Goal: Task Accomplishment & Management: Manage account settings

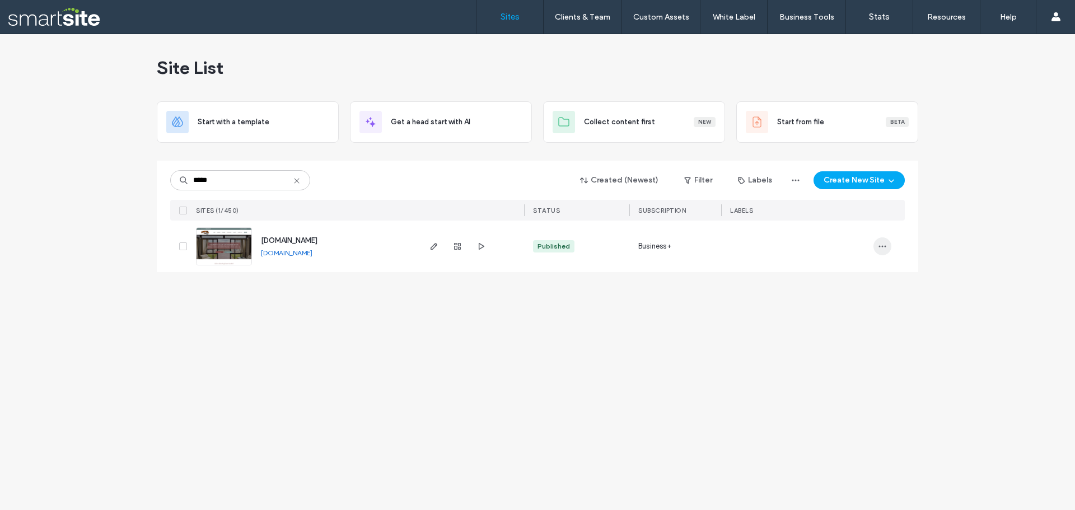
type input "*****"
click at [885, 247] on use "button" at bounding box center [882, 247] width 7 height 2
click at [456, 249] on icon "button" at bounding box center [457, 246] width 9 height 9
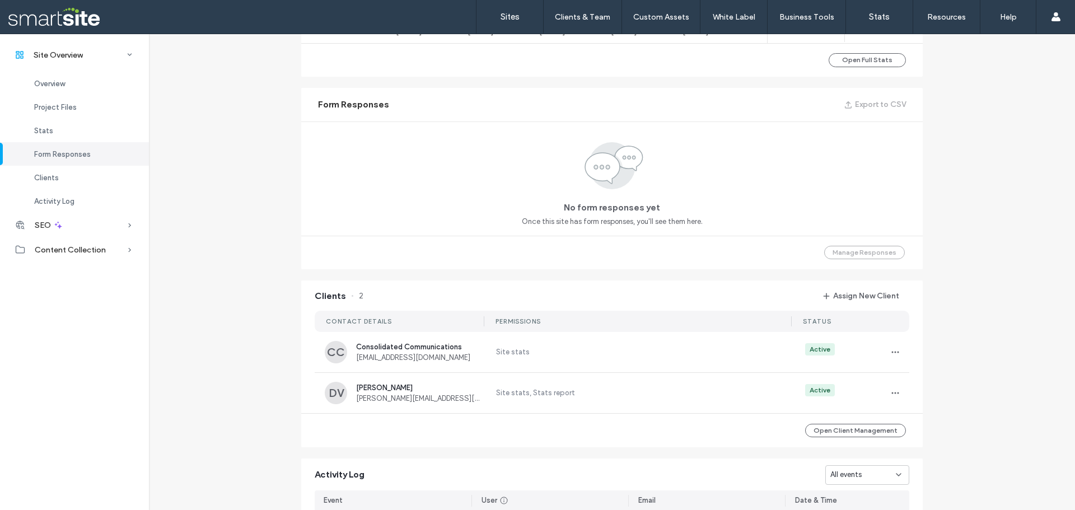
scroll to position [968, 0]
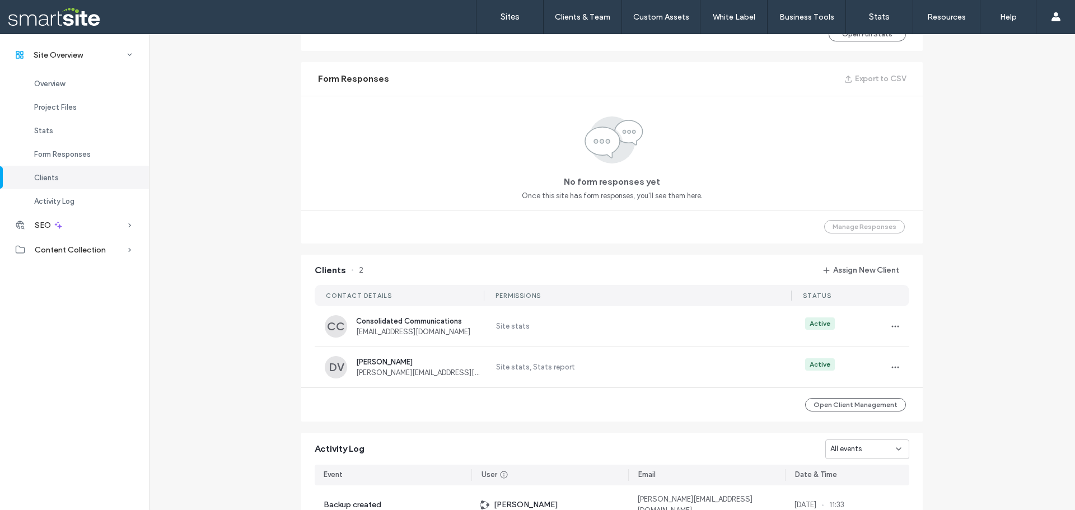
scroll to position [688, 0]
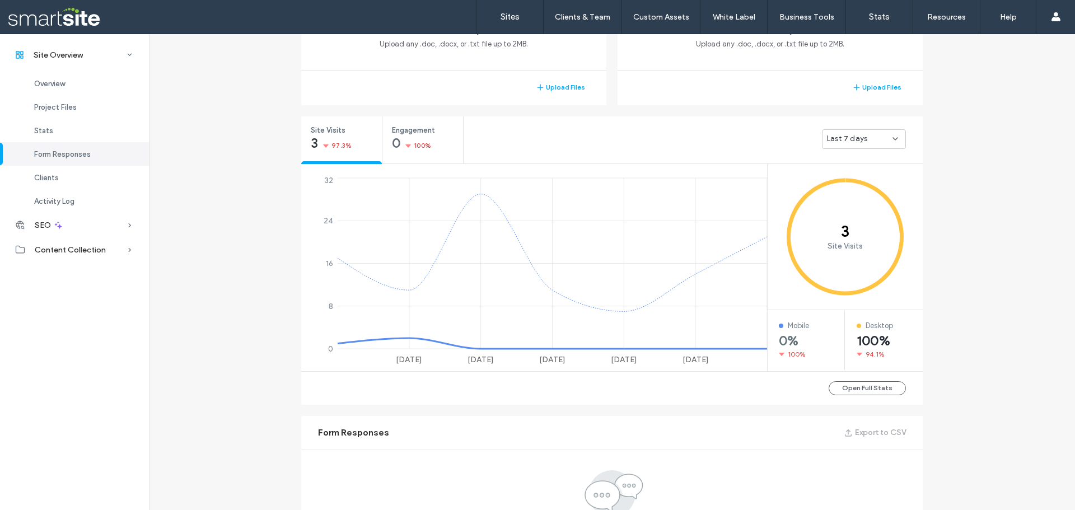
scroll to position [296, 0]
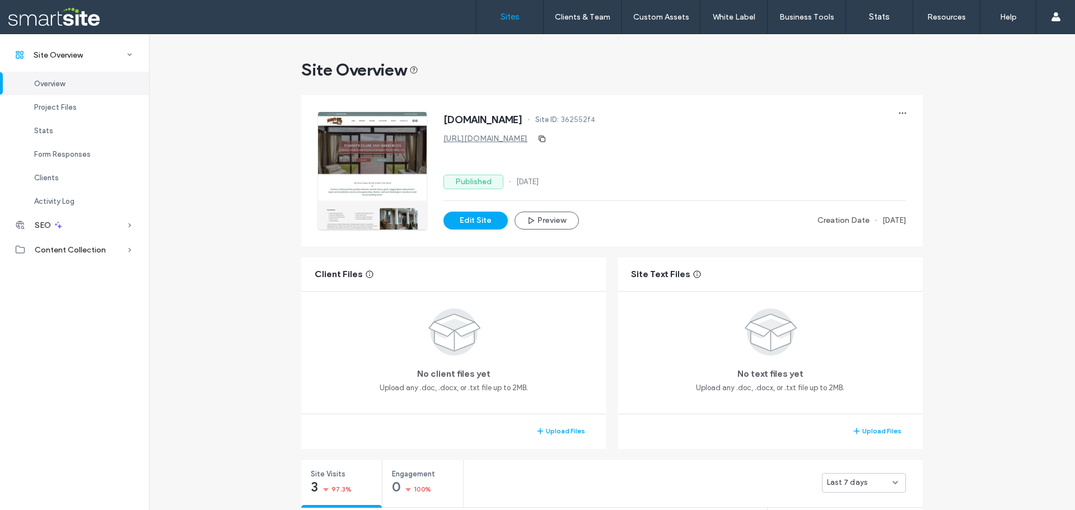
click at [529, 20] on link "Sites" at bounding box center [509, 17] width 67 height 34
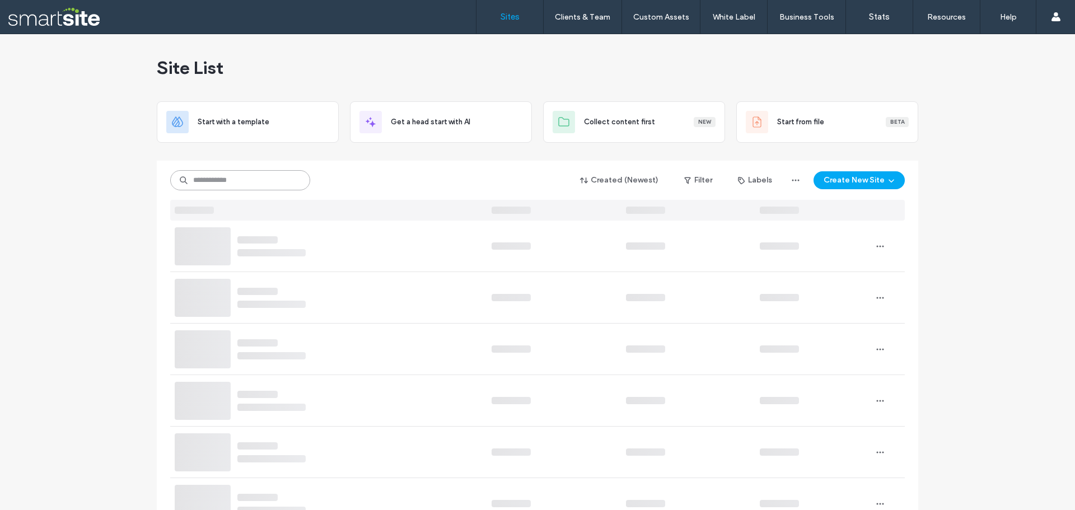
click at [239, 172] on input at bounding box center [240, 180] width 140 height 20
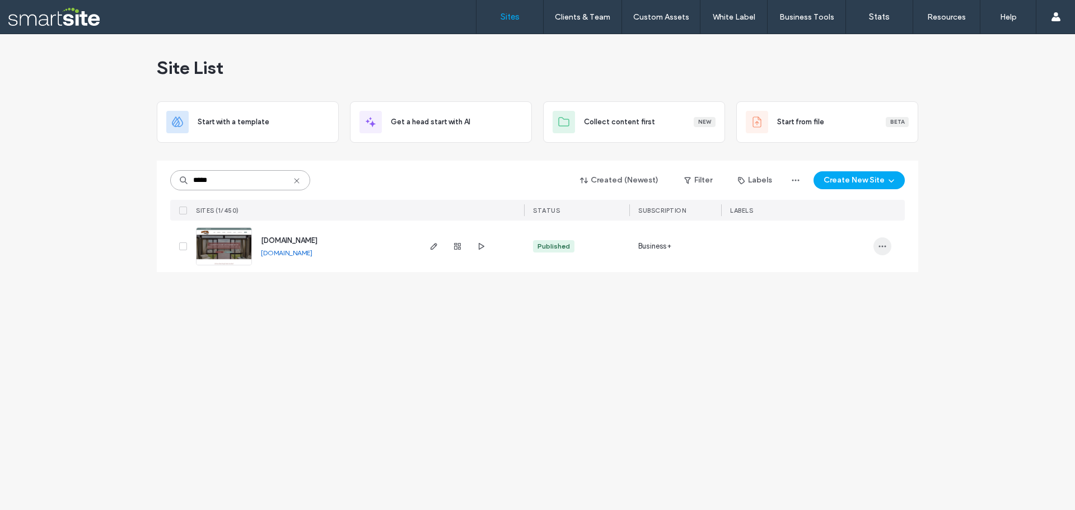
type input "*****"
click at [879, 242] on icon "button" at bounding box center [882, 246] width 9 height 9
click at [553, 245] on div "Published" at bounding box center [554, 246] width 32 height 10
click at [560, 249] on div "Published" at bounding box center [554, 246] width 32 height 10
click at [451, 247] on span "button" at bounding box center [457, 246] width 13 height 13
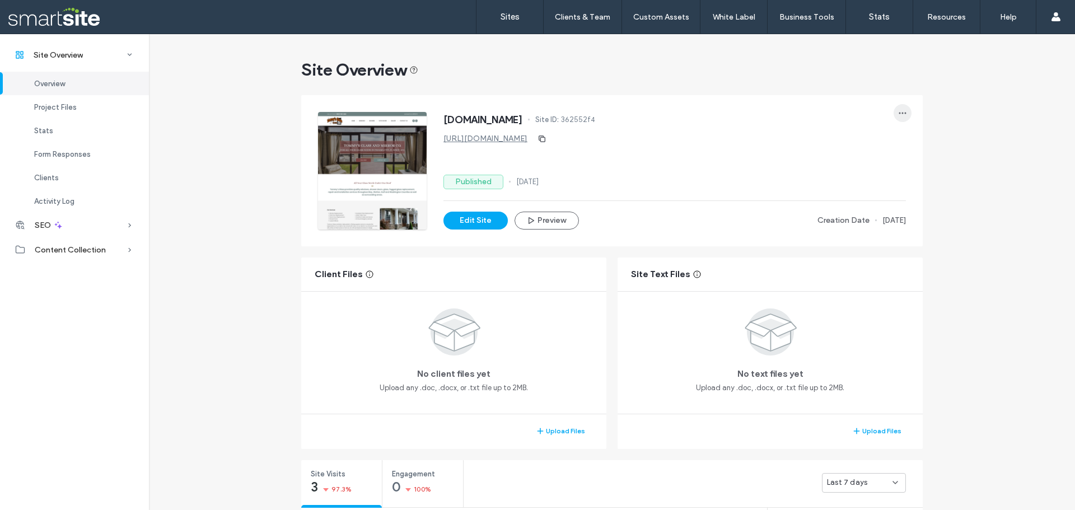
click at [903, 113] on icon "button" at bounding box center [902, 113] width 9 height 9
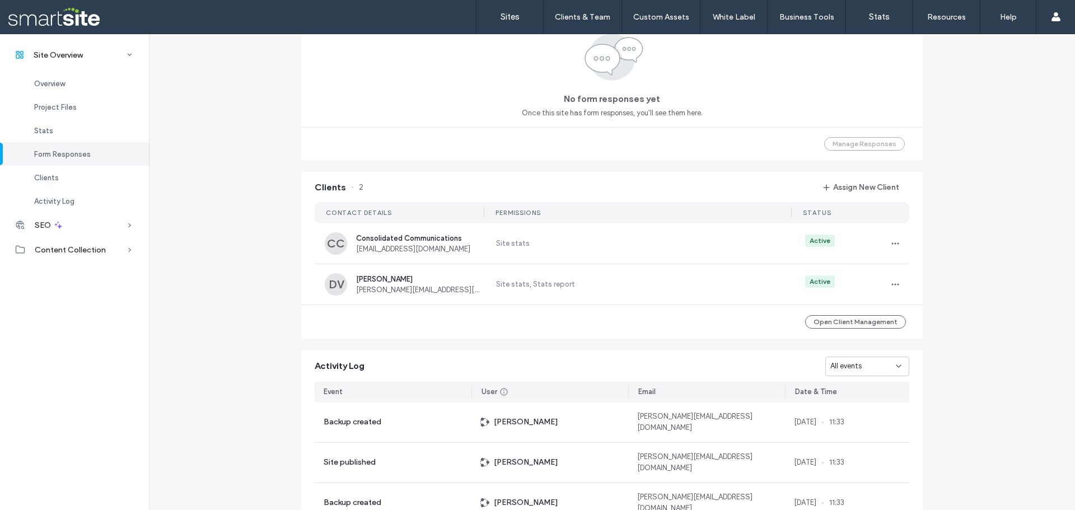
scroll to position [784, 0]
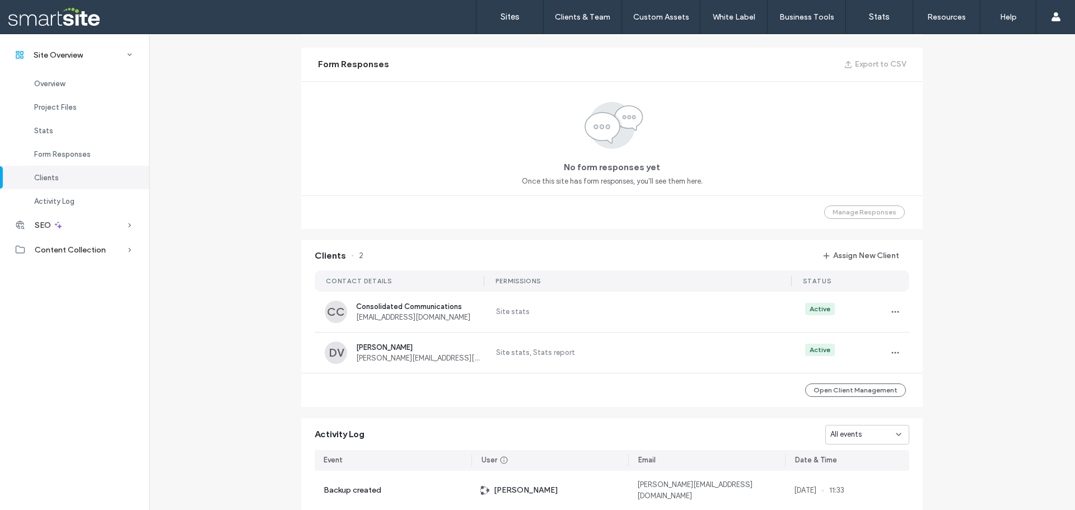
scroll to position [688, 0]
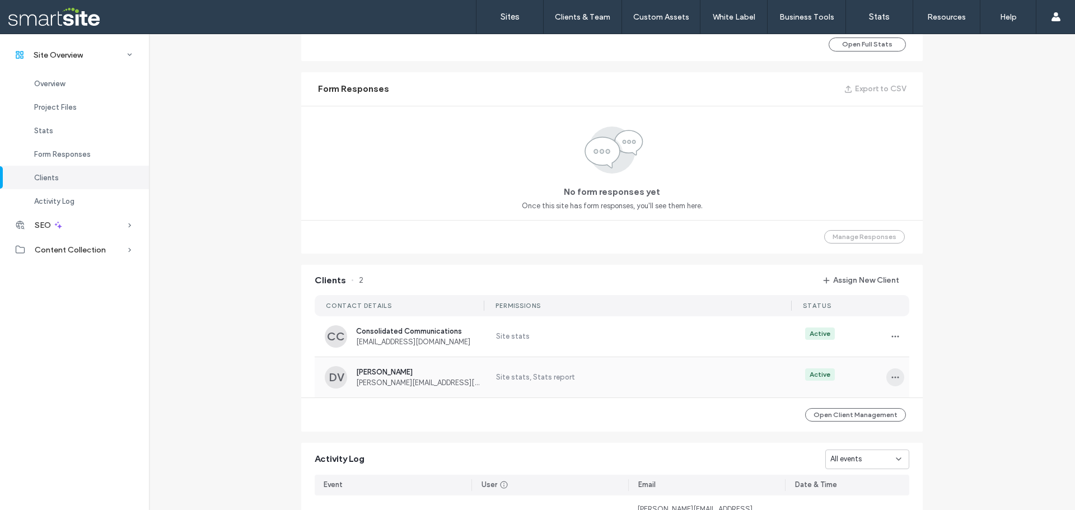
click at [893, 373] on icon "button" at bounding box center [895, 377] width 9 height 9
click at [931, 474] on span "Unassign Client" at bounding box center [931, 470] width 52 height 11
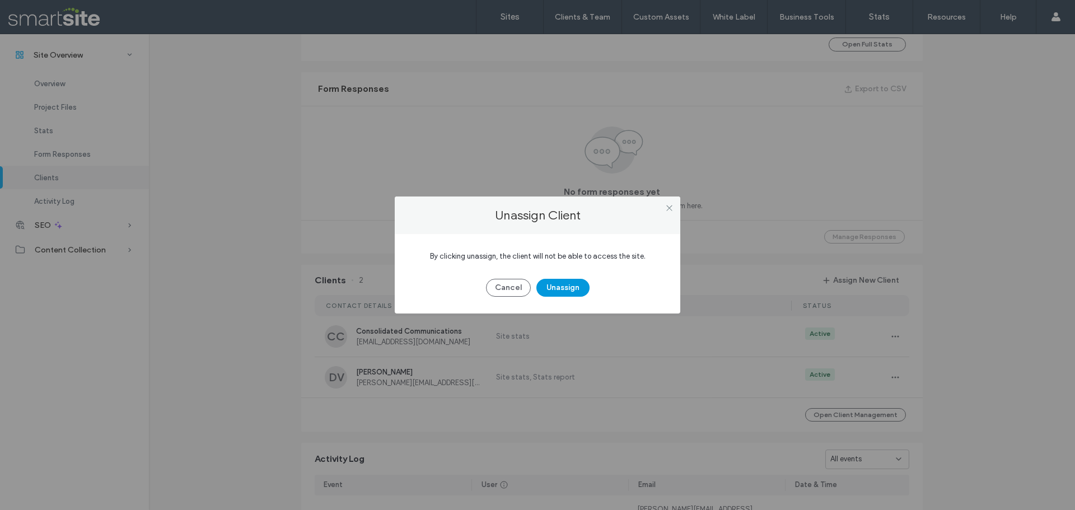
click at [571, 284] on button "Unassign" at bounding box center [562, 288] width 53 height 18
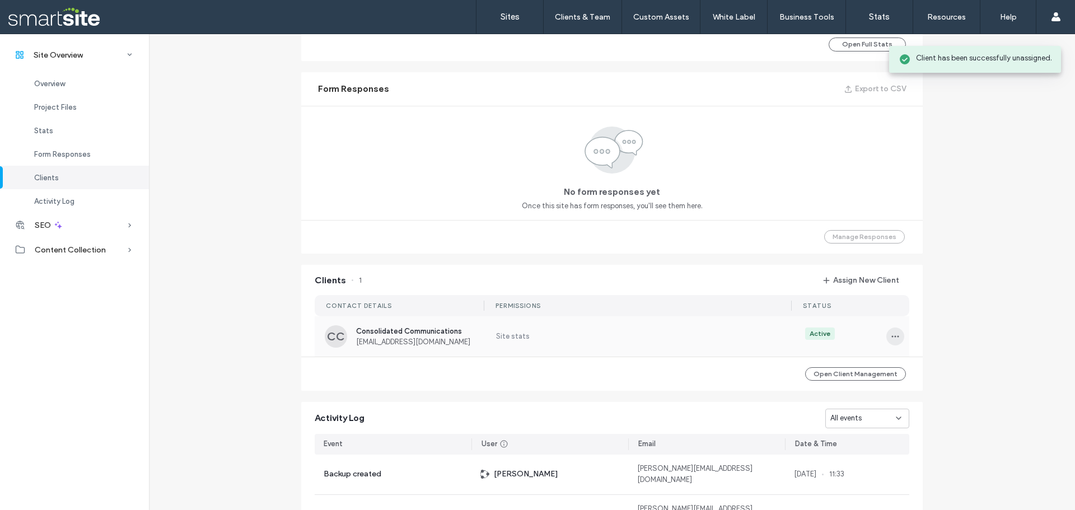
click at [892, 336] on use "button" at bounding box center [895, 336] width 7 height 2
click at [923, 427] on span "Unassign Client" at bounding box center [931, 429] width 52 height 11
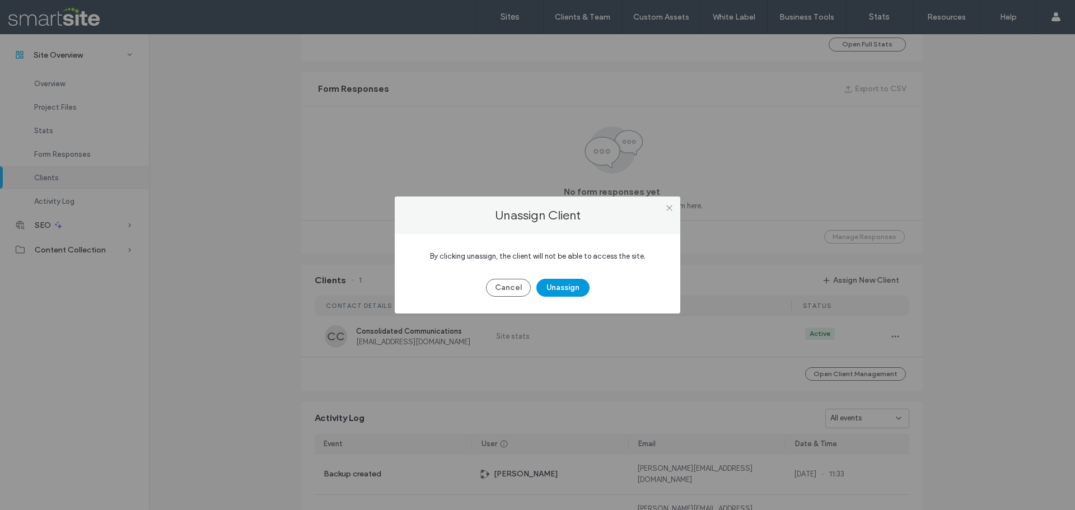
click at [574, 281] on button "Unassign" at bounding box center [562, 288] width 53 height 18
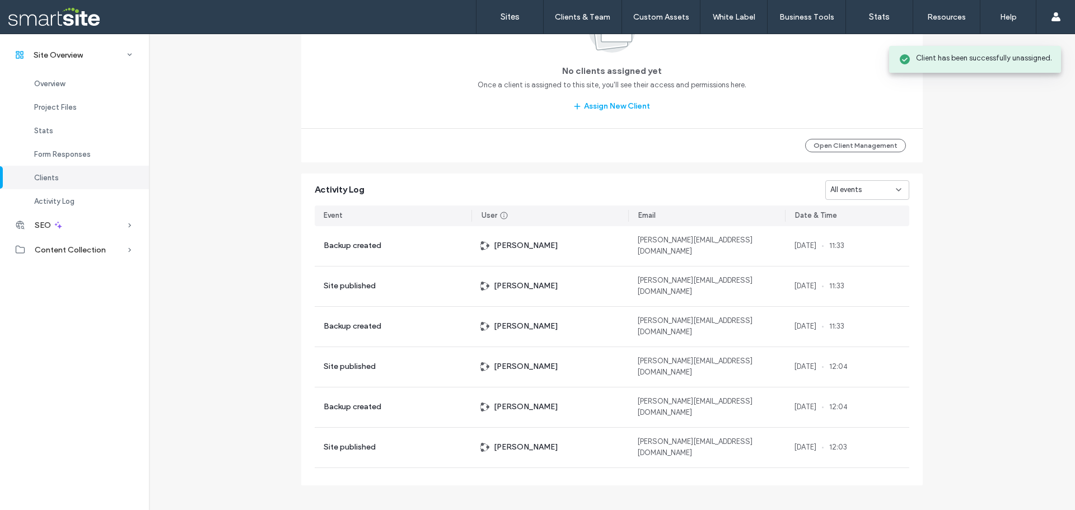
scroll to position [1035, 0]
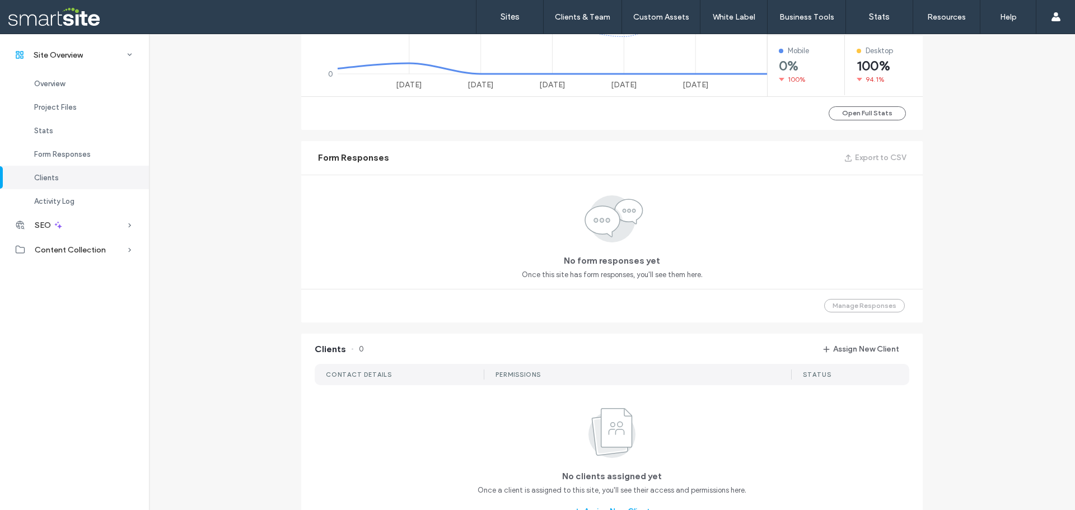
scroll to position [587, 0]
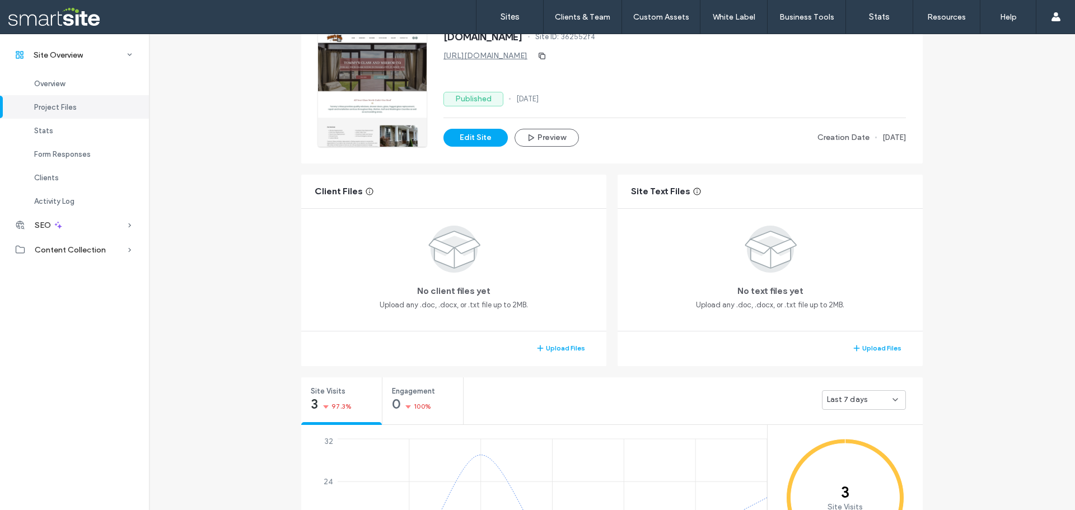
scroll to position [6, 0]
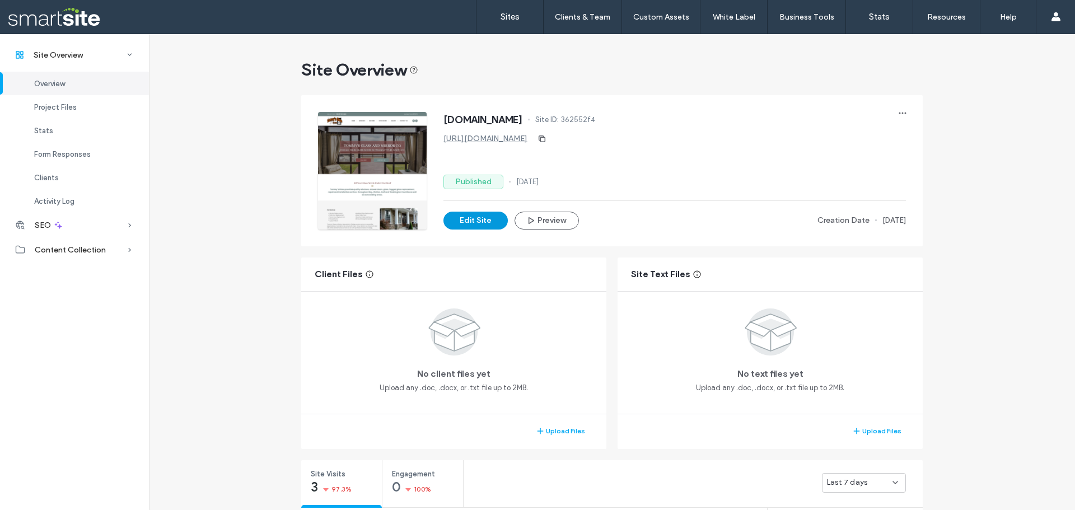
click at [458, 225] on button "Edit Site" at bounding box center [475, 221] width 64 height 18
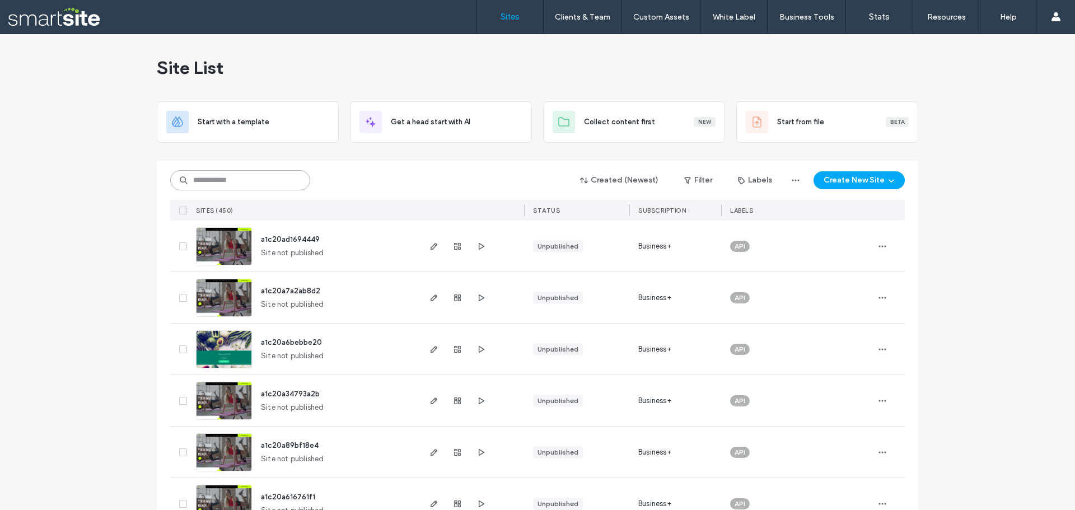
click at [230, 174] on input at bounding box center [240, 180] width 140 height 20
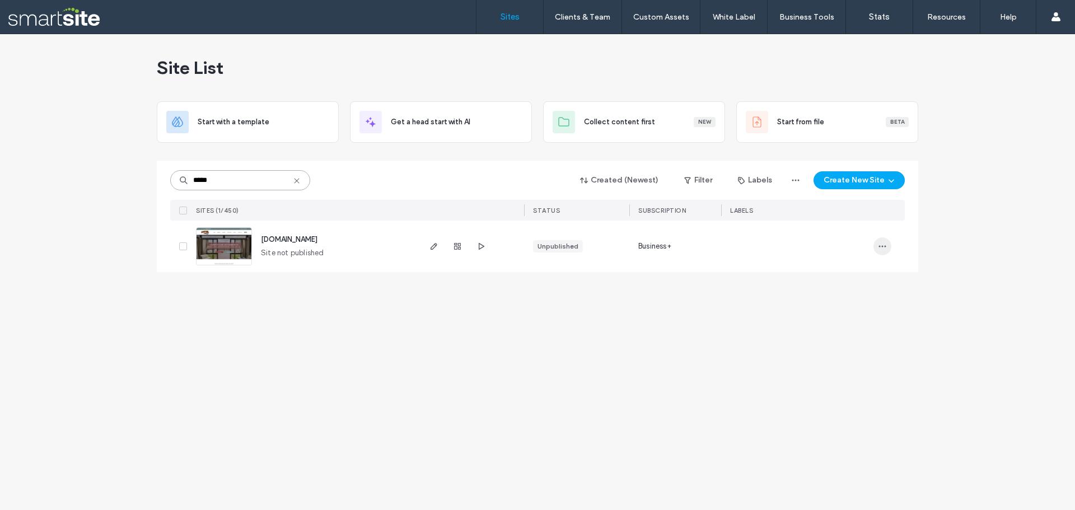
type input "*****"
click at [887, 246] on span "button" at bounding box center [882, 246] width 18 height 18
click at [453, 251] on span "button" at bounding box center [457, 246] width 13 height 13
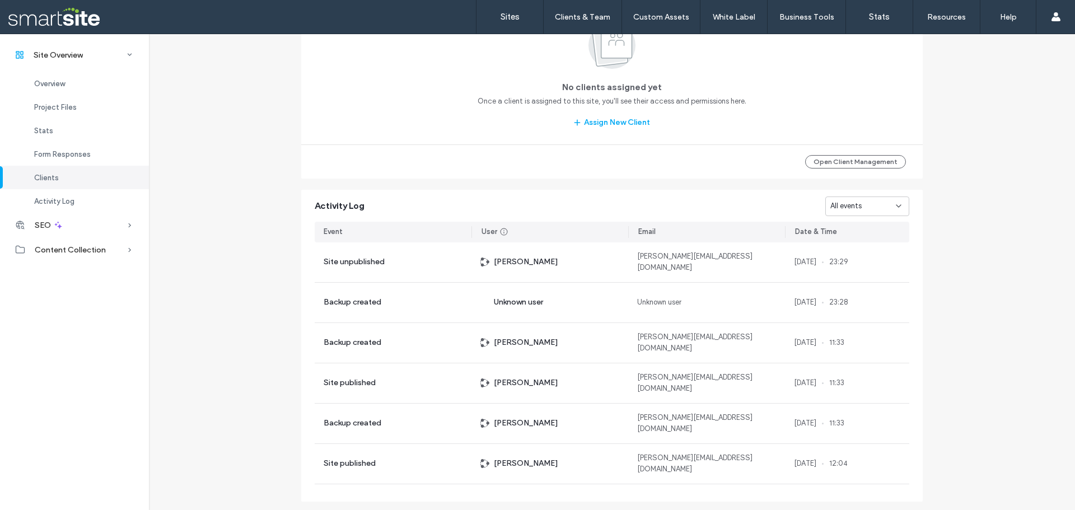
scroll to position [1035, 0]
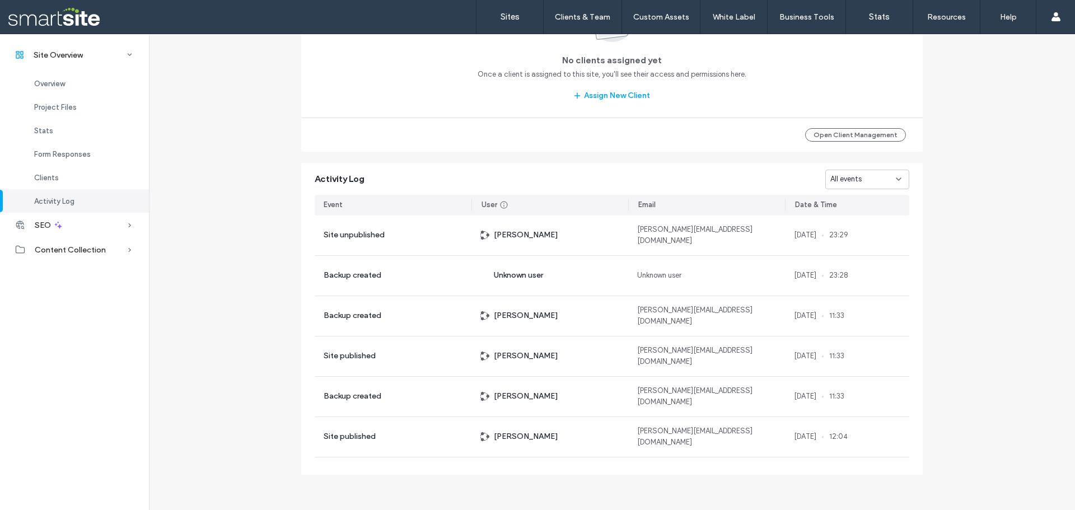
scroll to position [643, 0]
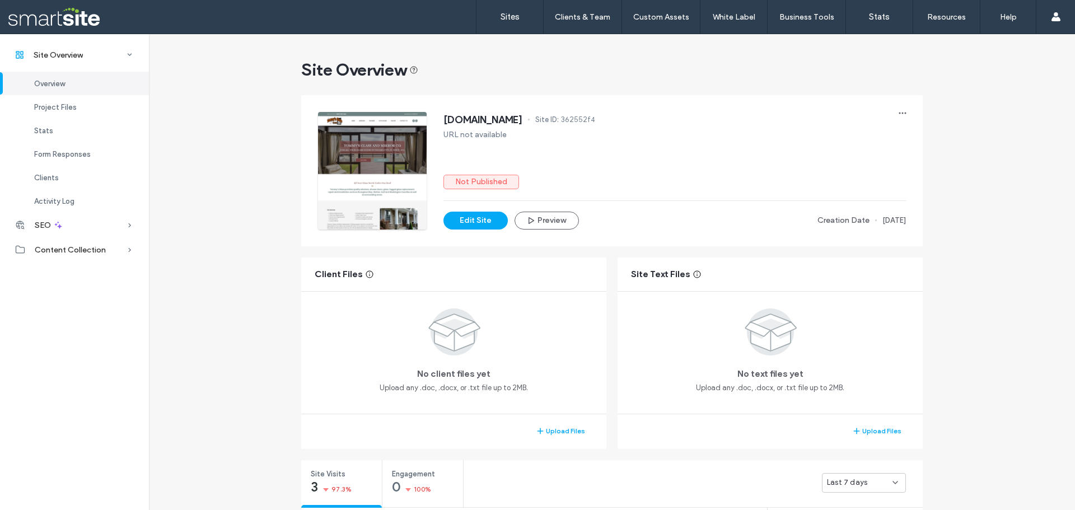
click at [520, 12] on link "Sites" at bounding box center [509, 17] width 67 height 34
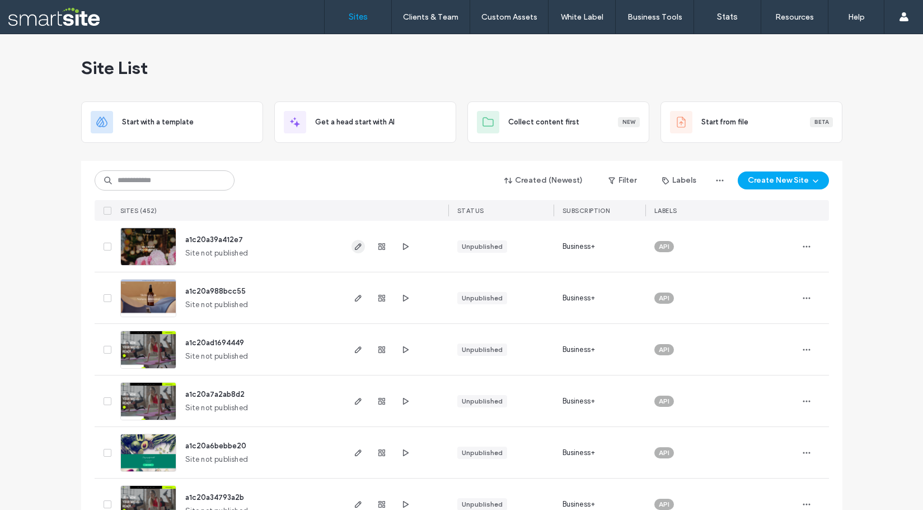
click at [357, 245] on use "button" at bounding box center [357, 246] width 7 height 7
click at [377, 244] on icon "button" at bounding box center [381, 246] width 9 height 9
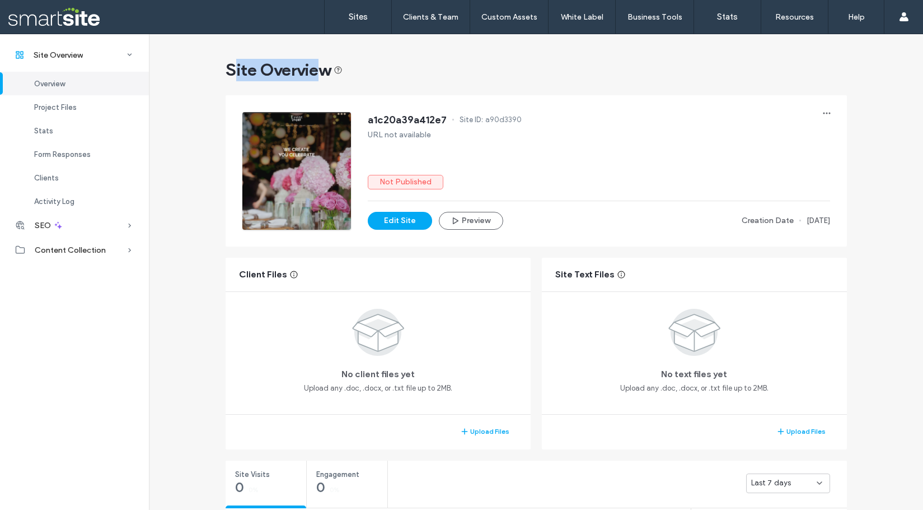
drag, startPoint x: 228, startPoint y: 70, endPoint x: 324, endPoint y: 68, distance: 95.8
click at [324, 68] on span "Site Overview" at bounding box center [284, 70] width 117 height 22
click at [72, 132] on div "Stats" at bounding box center [74, 131] width 149 height 24
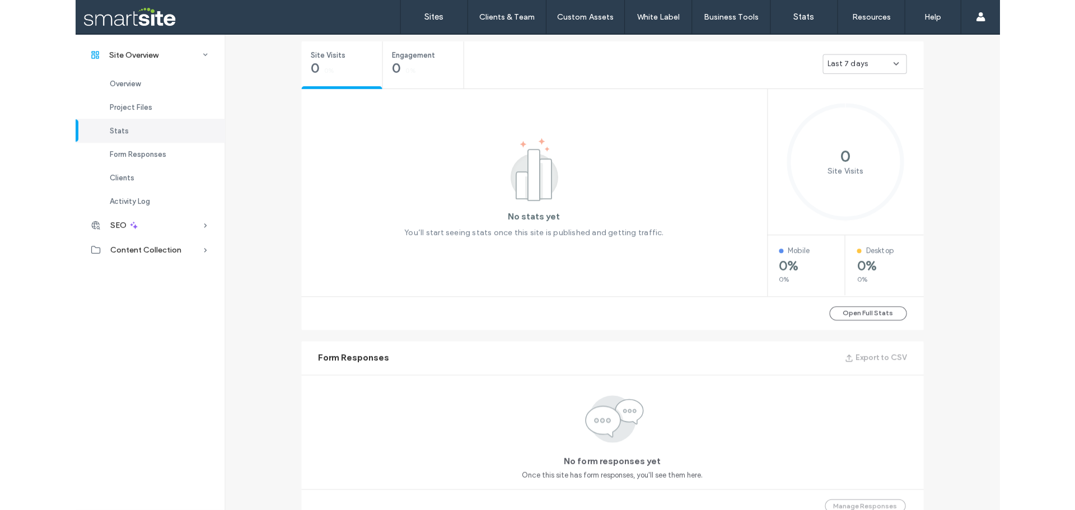
scroll to position [421, 0]
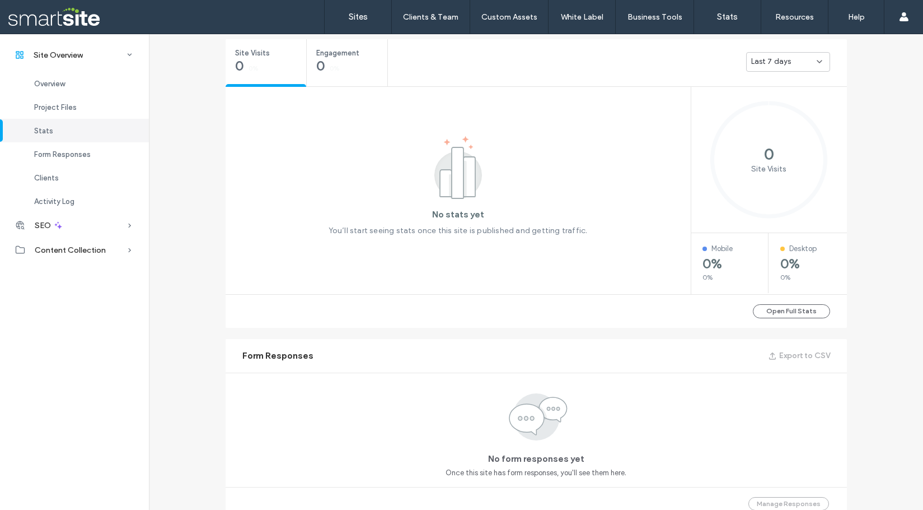
click at [354, 160] on div "No stats yet You’ll start seeing stats once this site is published and getting …" at bounding box center [458, 161] width 465 height 149
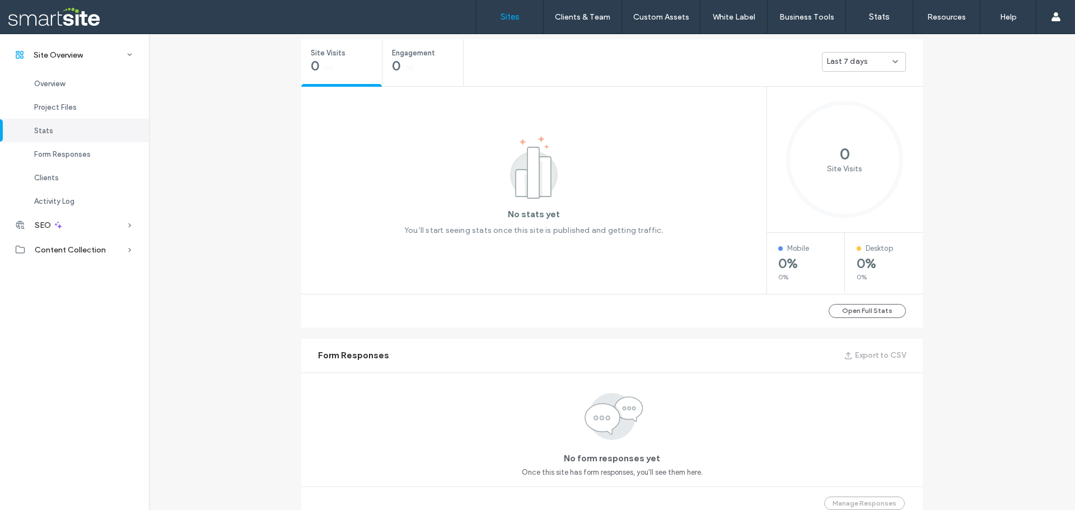
click at [499, 18] on link "Sites" at bounding box center [509, 17] width 67 height 34
